Goal: Check status: Check status

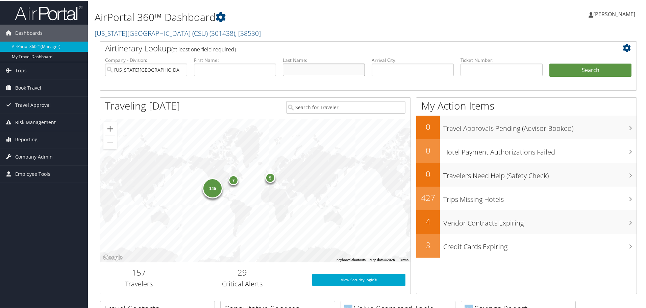
click at [314, 66] on input "text" at bounding box center [324, 69] width 82 height 12
type input "[PERSON_NAME]"
click at [239, 70] on input "text" at bounding box center [235, 69] width 82 height 12
type input "[GEOGRAPHIC_DATA]"
click at [441, 73] on button "Search" at bounding box center [590, 70] width 82 height 14
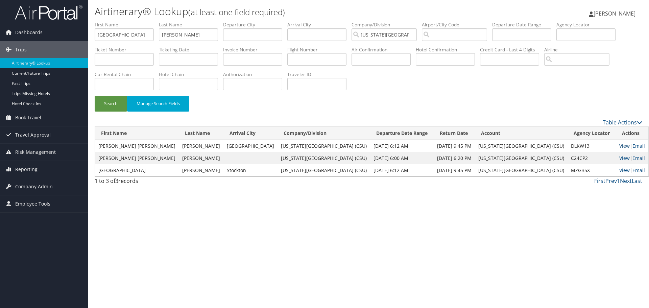
click at [619, 146] on link "View" at bounding box center [624, 146] width 10 height 6
